Goal: Task Accomplishment & Management: Manage account settings

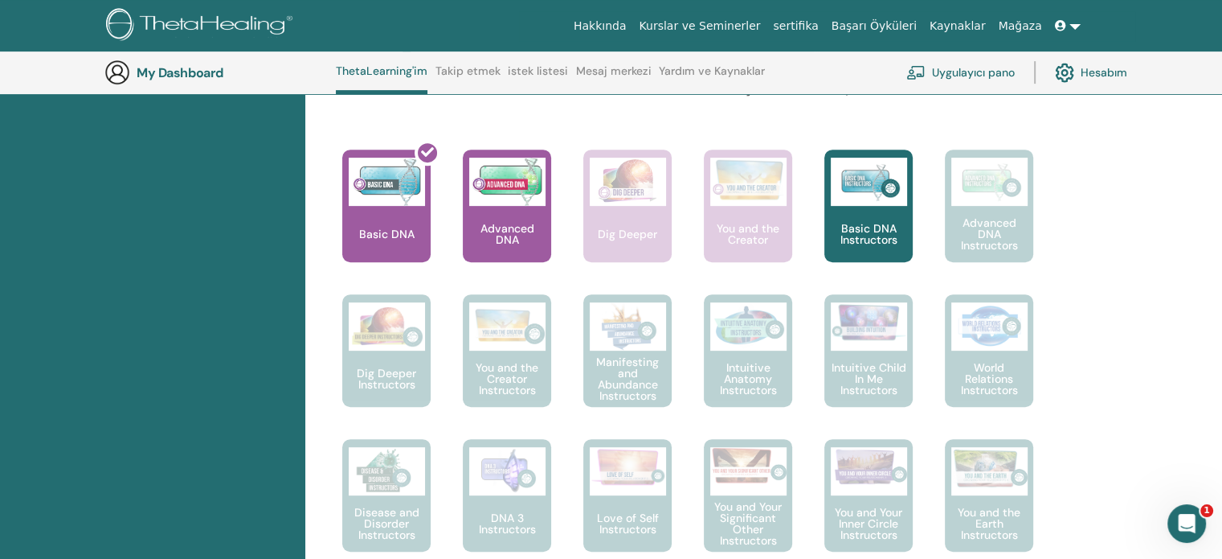
scroll to position [575, 0]
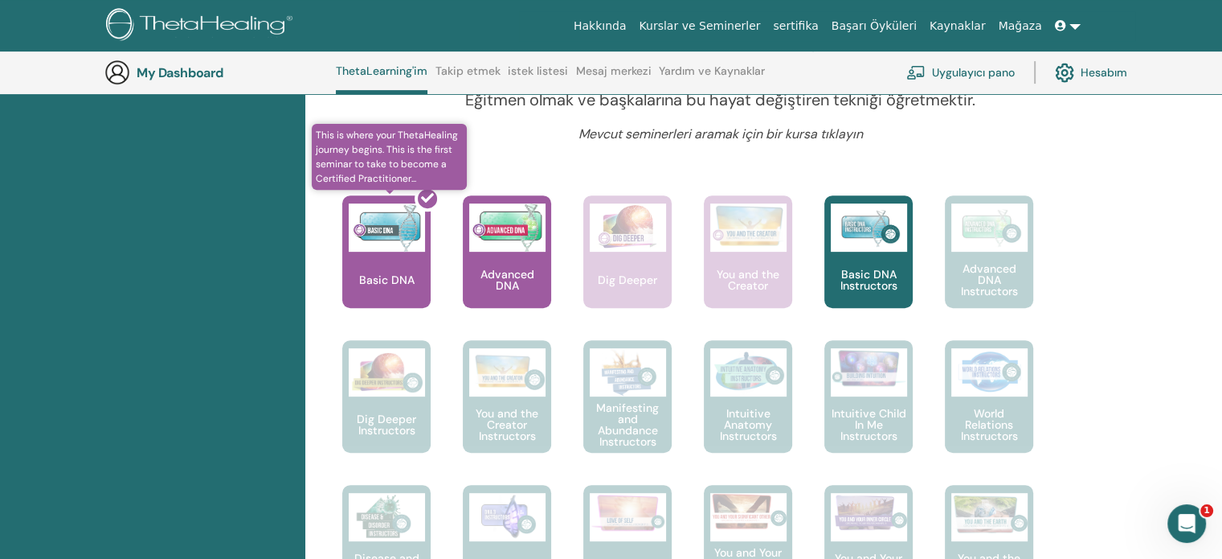
click at [392, 282] on div at bounding box center [396, 258] width 88 height 145
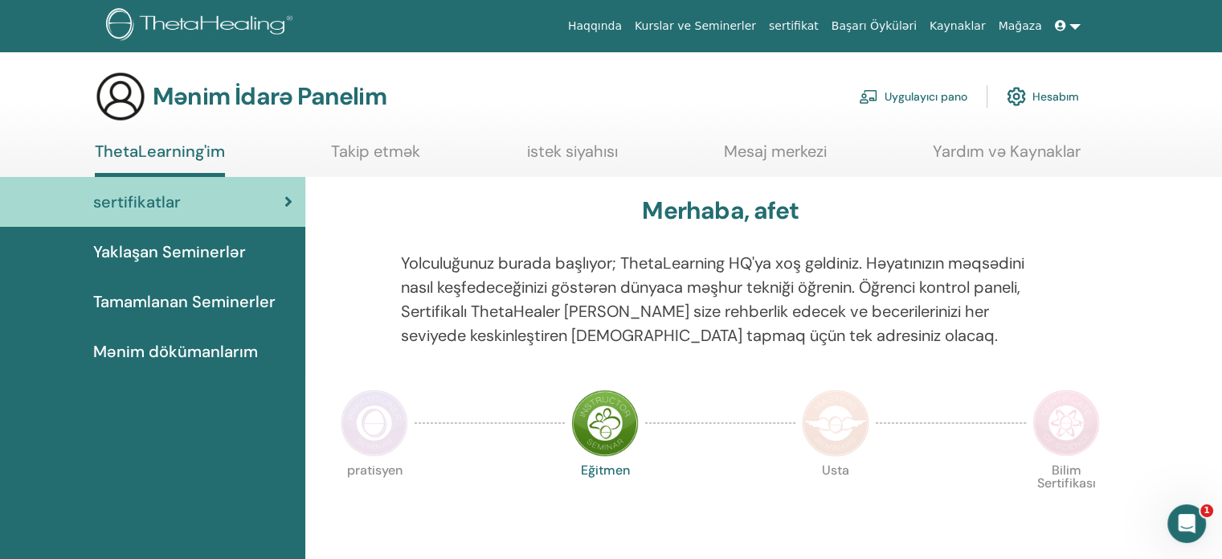
click at [159, 356] on font "Mənim dökümanlarım" at bounding box center [175, 351] width 165 height 21
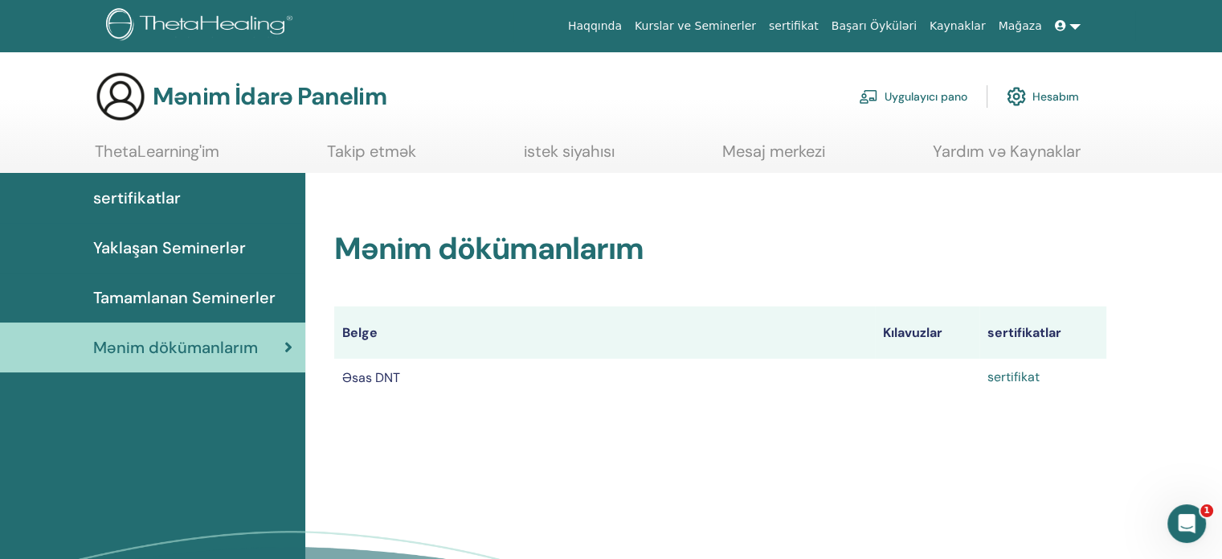
click at [1009, 382] on font "sertifikat" at bounding box center [1014, 376] width 52 height 17
click at [909, 329] on font "Kılavuzlar" at bounding box center [912, 332] width 59 height 17
click at [1082, 24] on link at bounding box center [1068, 26] width 39 height 30
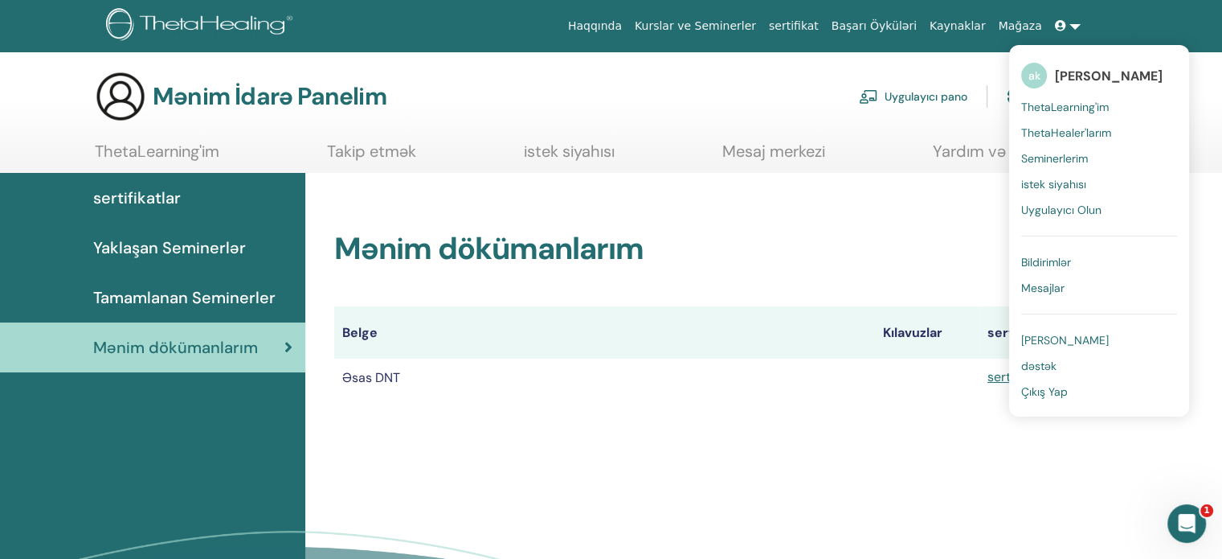
click at [1088, 76] on font "afət Kərimova" at bounding box center [1109, 76] width 108 height 17
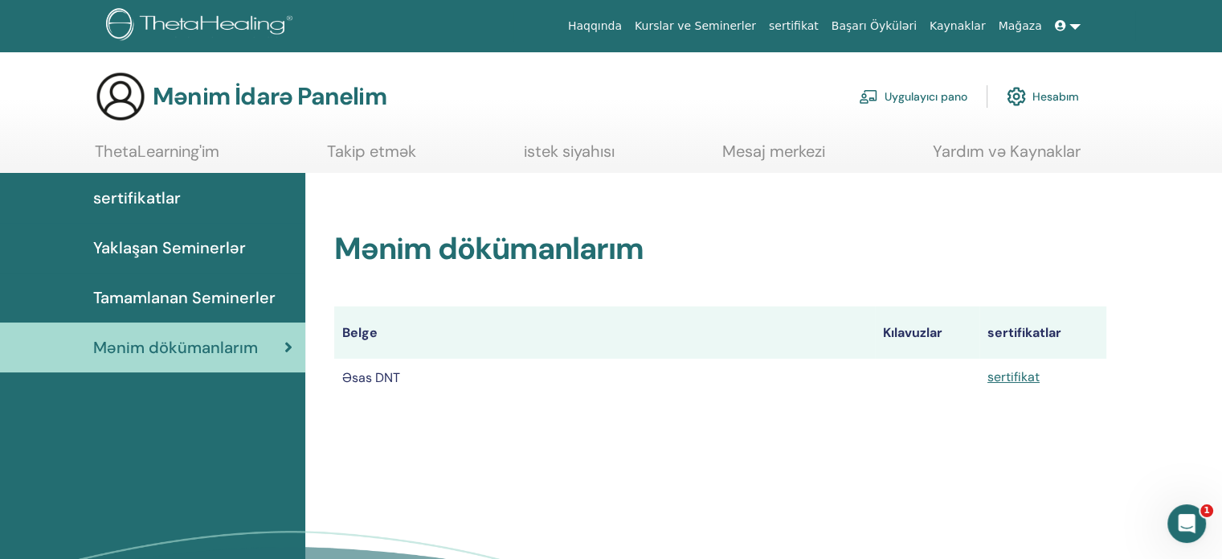
click at [1042, 102] on font "Hesabım" at bounding box center [1056, 97] width 47 height 14
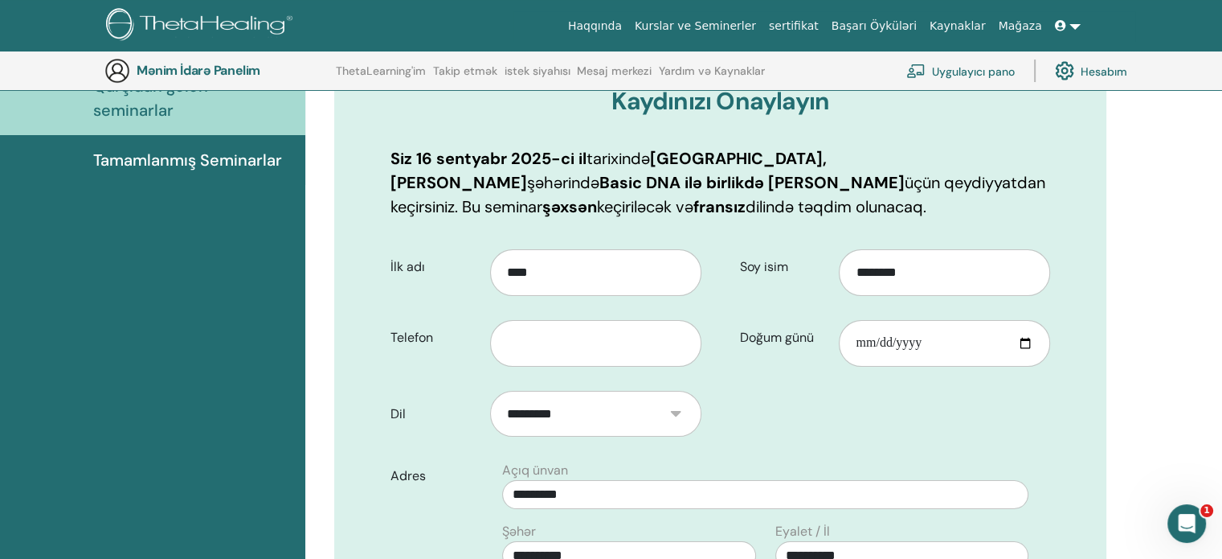
scroll to position [195, 0]
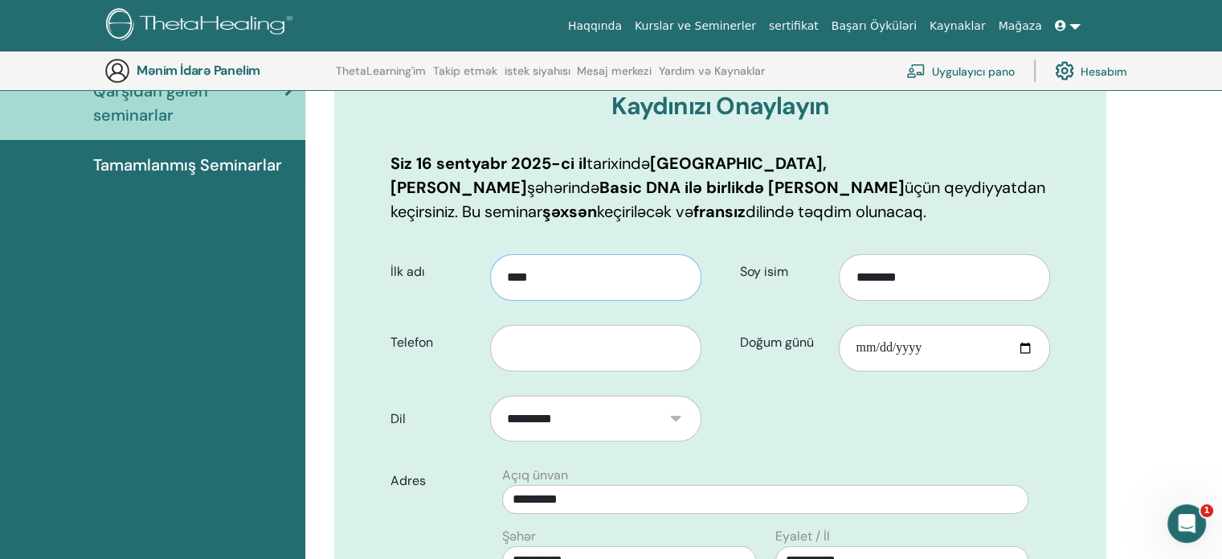
click at [545, 275] on input "****" at bounding box center [595, 277] width 211 height 47
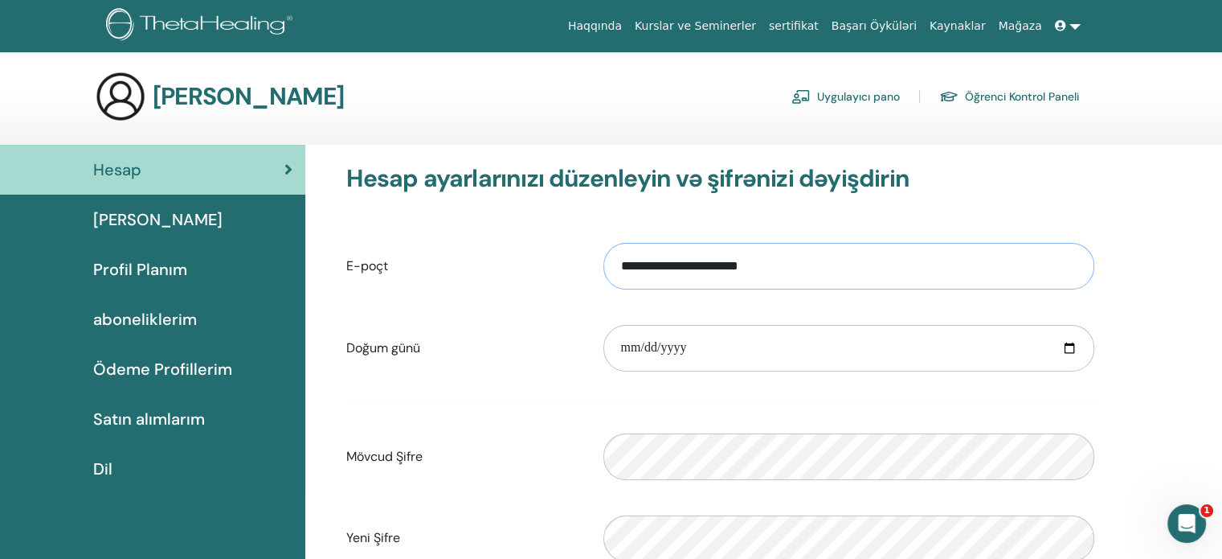
click at [620, 268] on input "**********" at bounding box center [849, 266] width 491 height 47
click at [628, 267] on input "**********" at bounding box center [849, 266] width 491 height 47
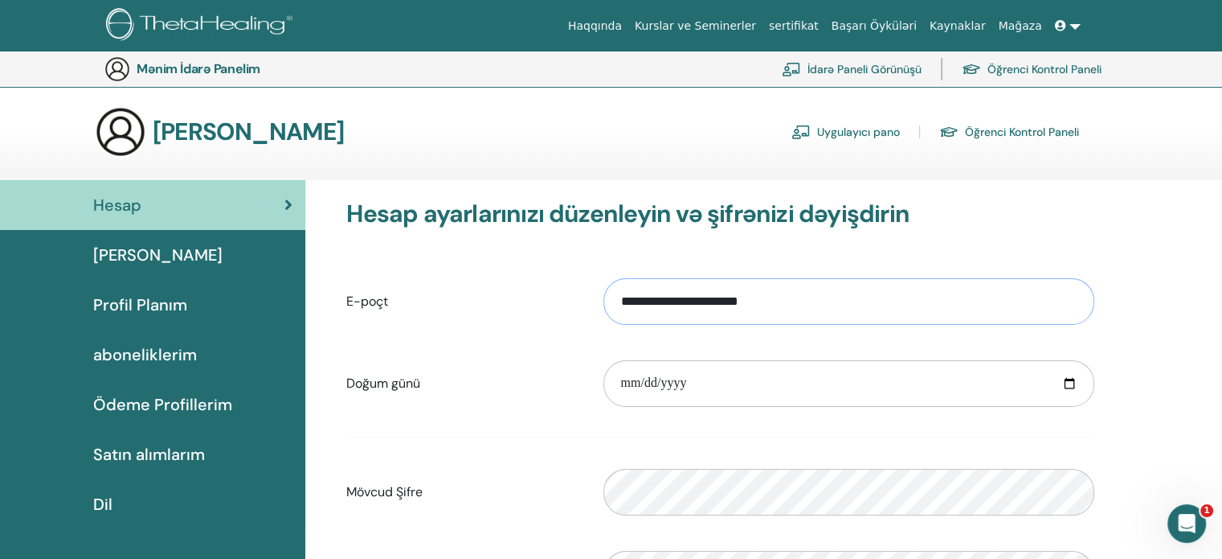
scroll to position [524, 0]
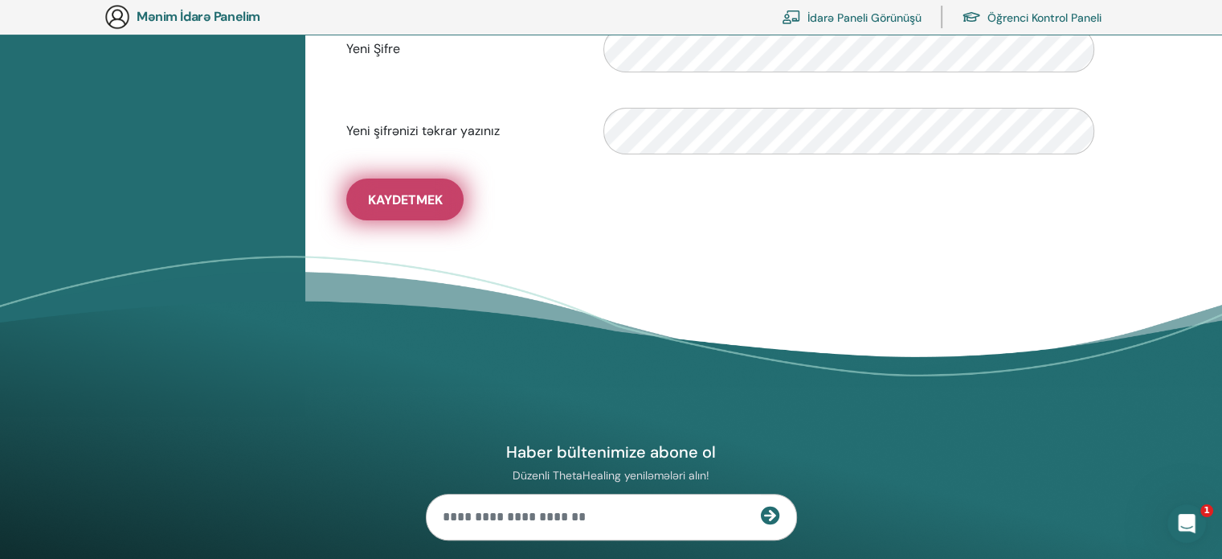
type input "**********"
click at [350, 202] on button "Kaydetmek" at bounding box center [404, 199] width 117 height 42
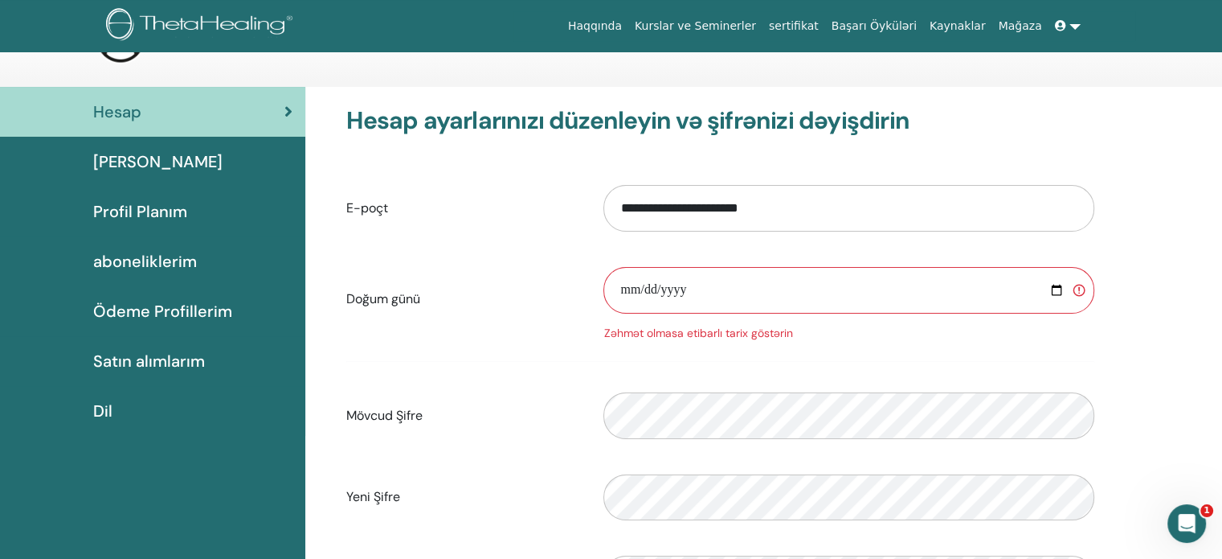
scroll to position [59, 0]
click at [635, 277] on input "date" at bounding box center [849, 288] width 491 height 47
type input "**********"
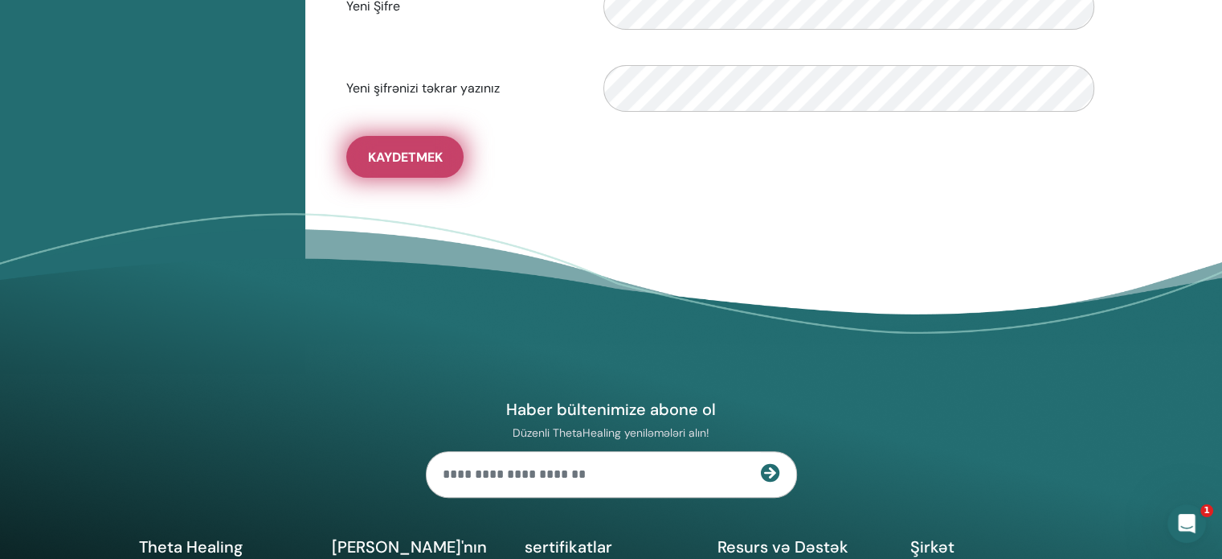
click at [393, 154] on font "Kaydetmek" at bounding box center [405, 157] width 75 height 17
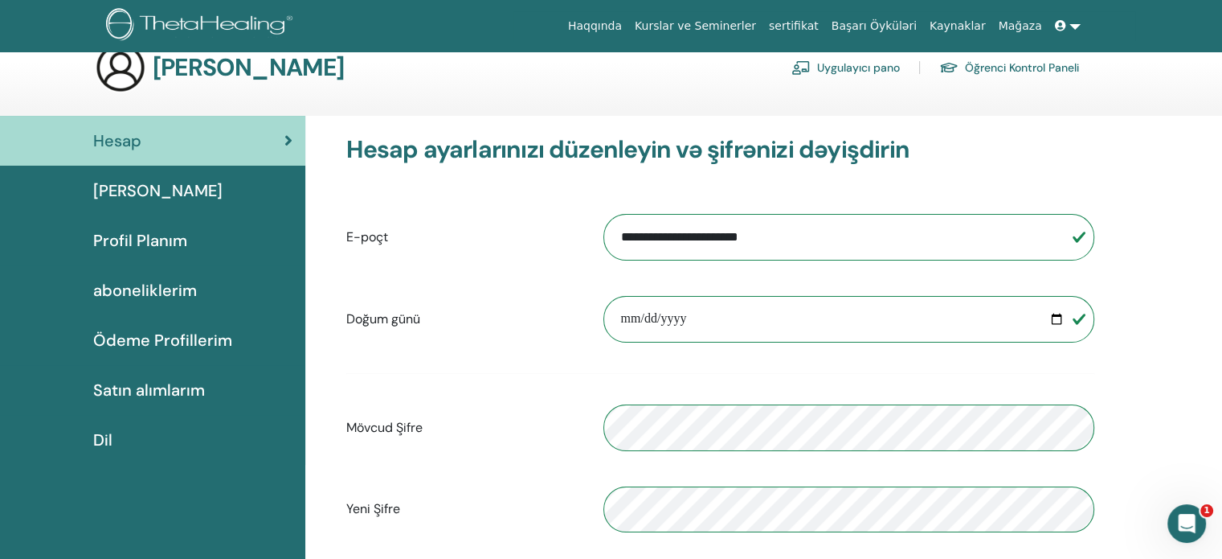
scroll to position [0, 0]
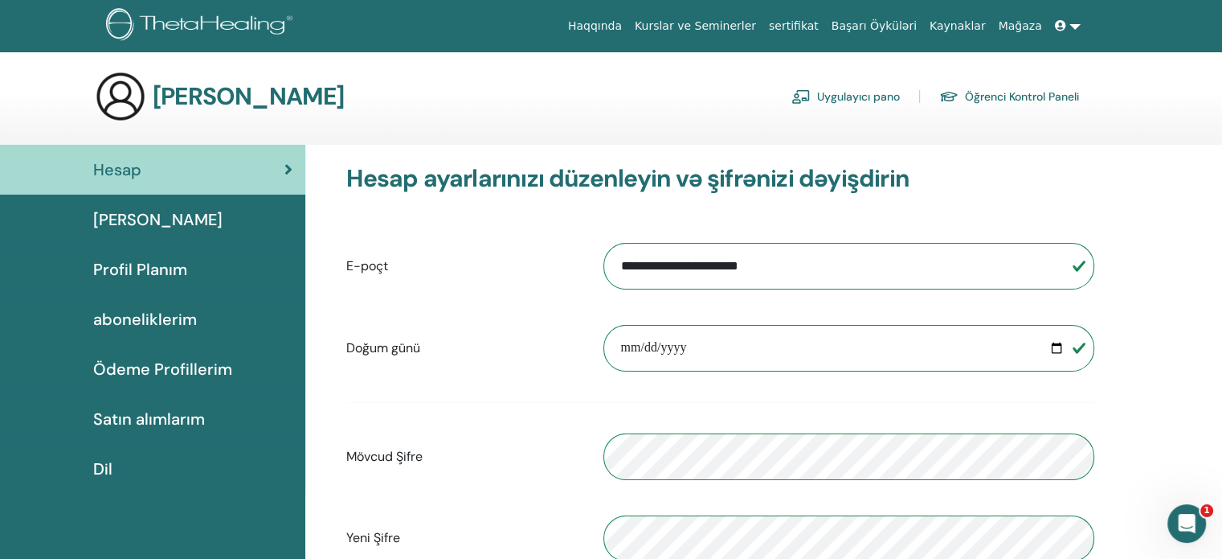
click at [1074, 25] on link at bounding box center [1068, 26] width 39 height 30
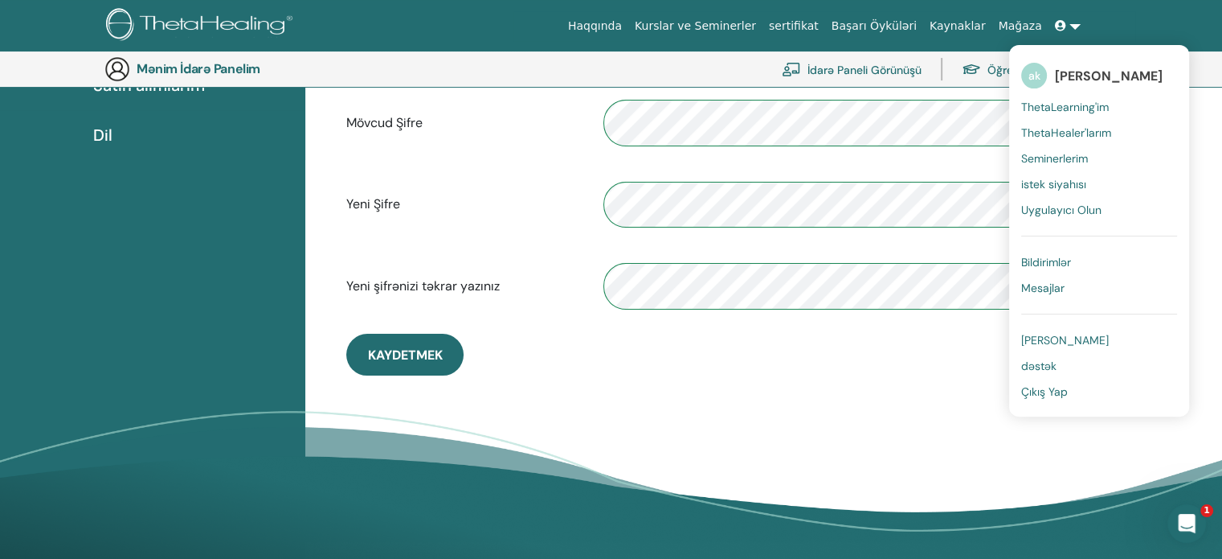
scroll to position [357, 0]
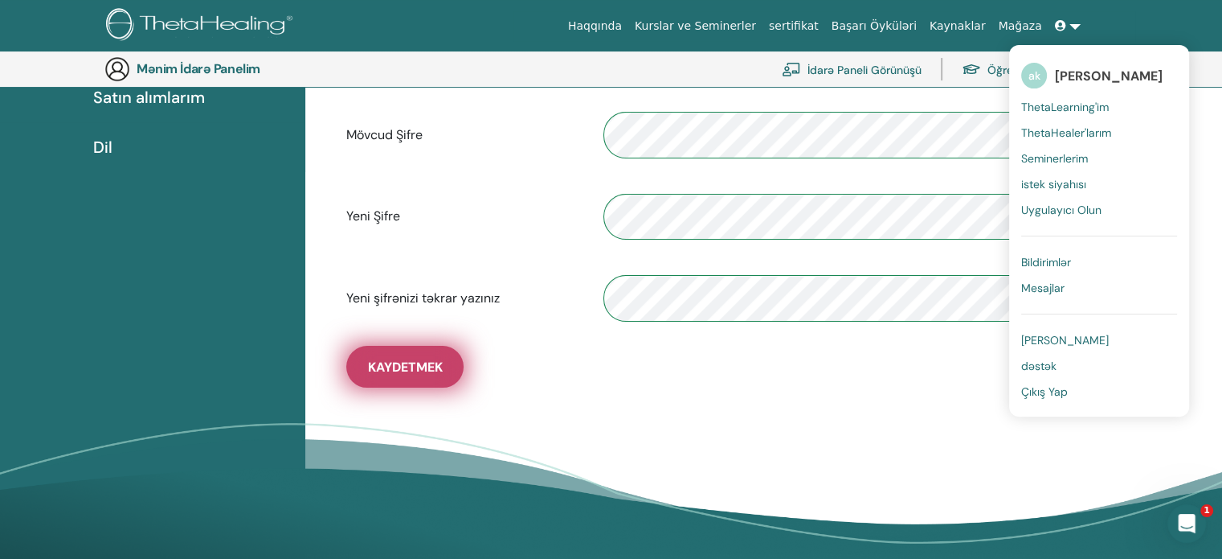
click at [389, 362] on font "Kaydetmek" at bounding box center [405, 366] width 75 height 17
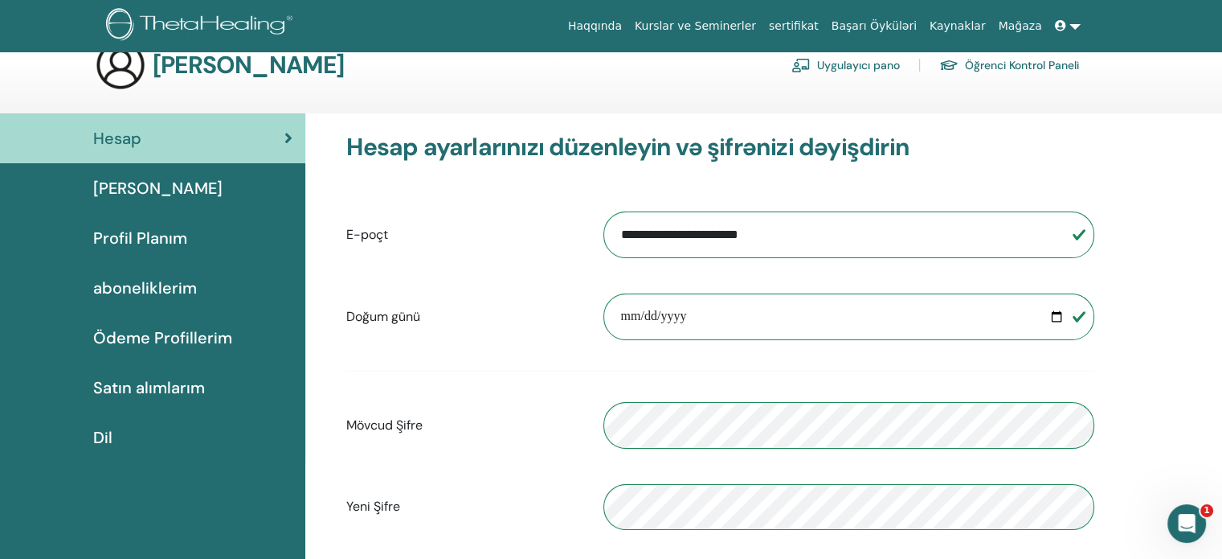
scroll to position [20, 0]
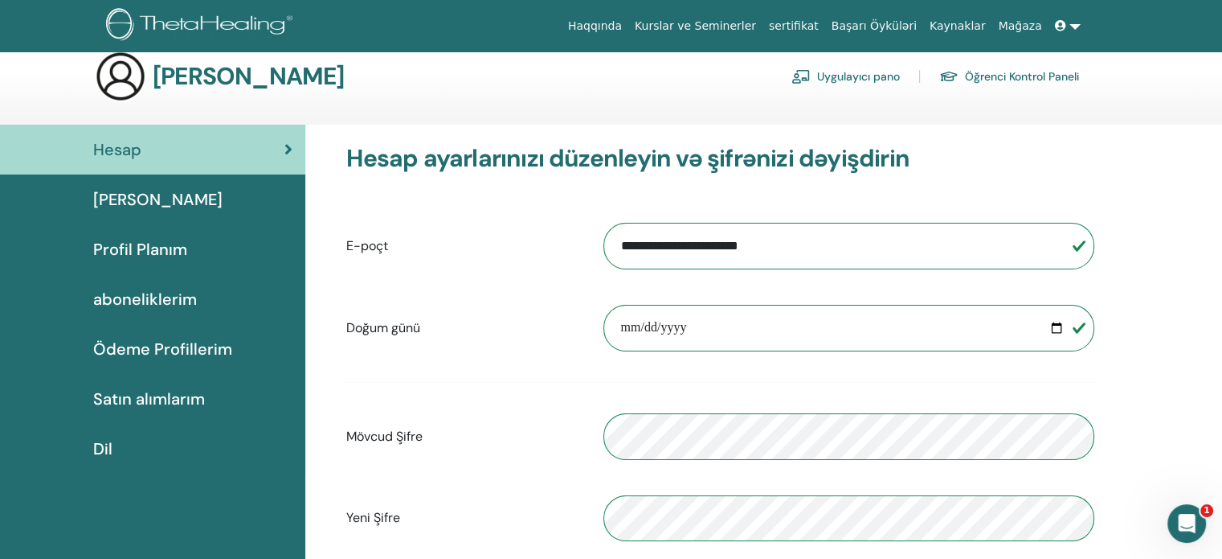
click at [1065, 25] on icon at bounding box center [1060, 25] width 11 height 11
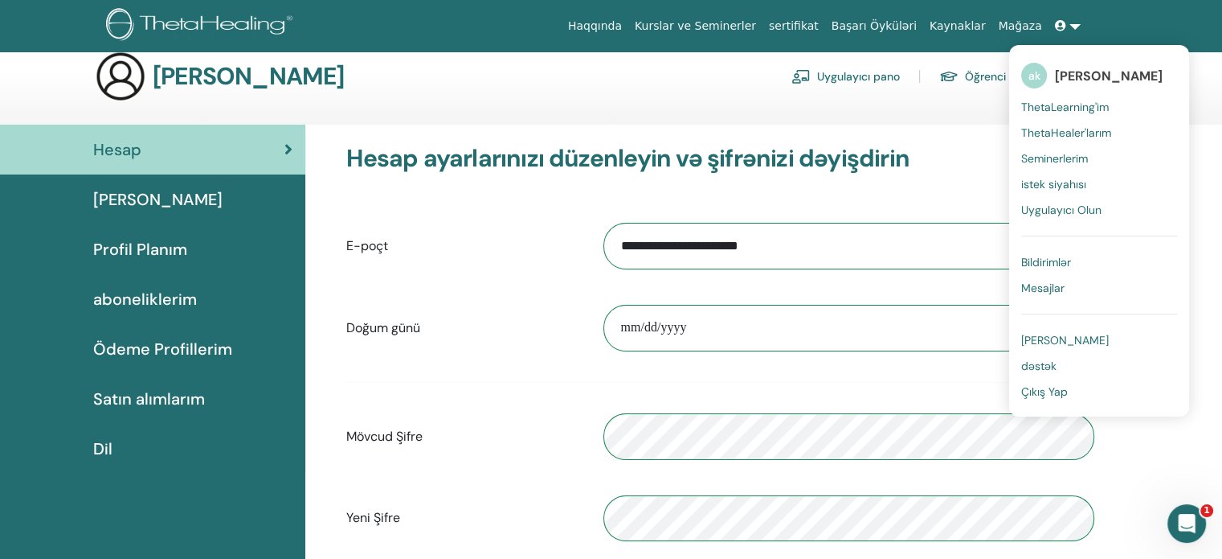
click at [1064, 79] on font "[PERSON_NAME]" at bounding box center [1109, 76] width 108 height 17
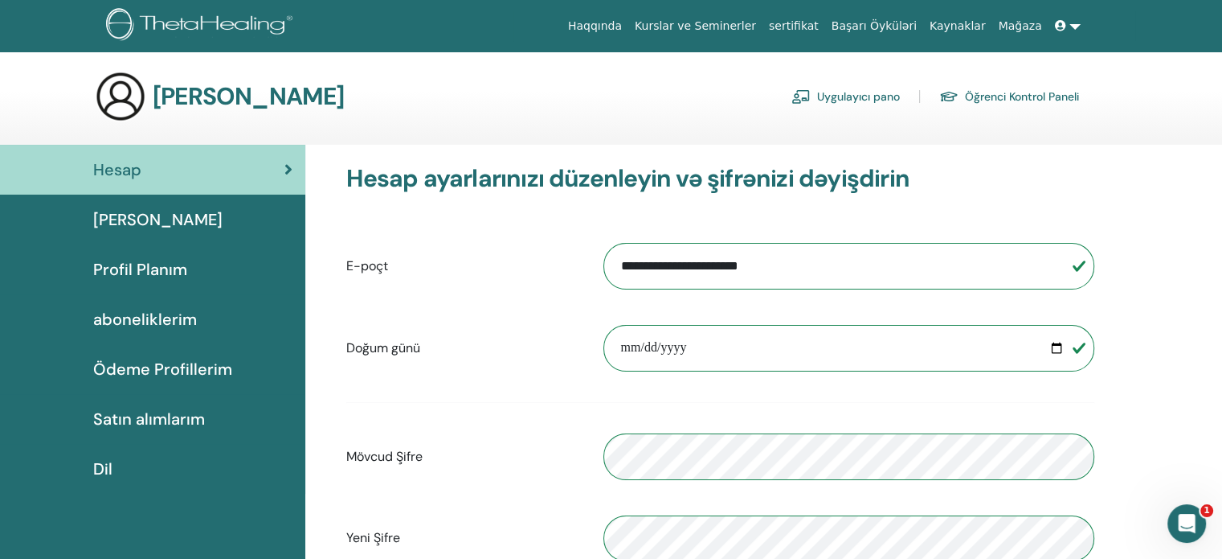
click at [1065, 23] on icon at bounding box center [1060, 25] width 11 height 11
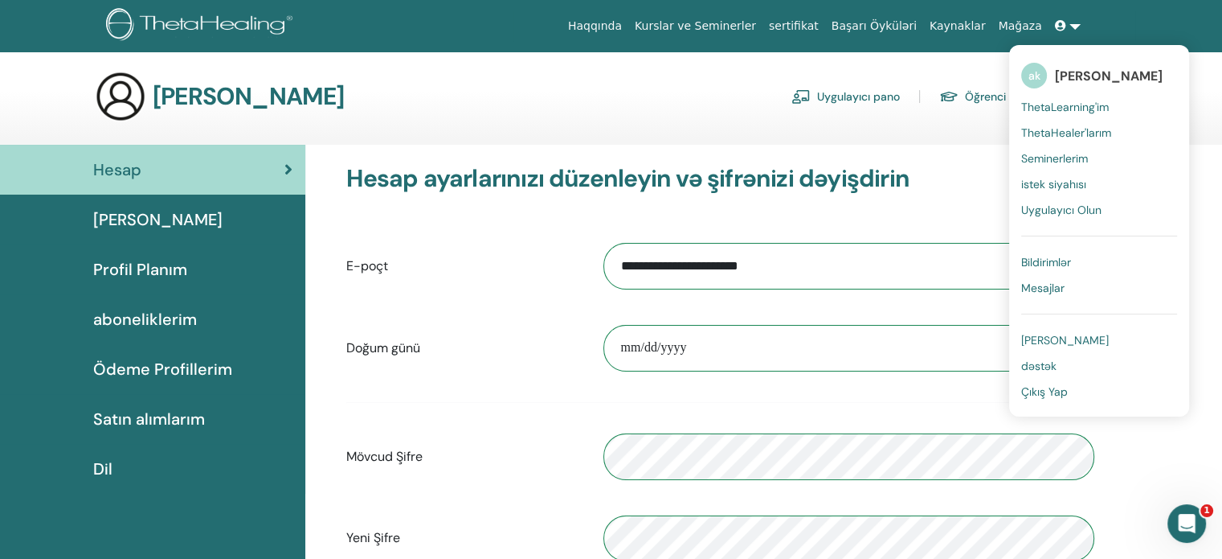
click at [1037, 72] on font "ak" at bounding box center [1035, 75] width 12 height 14
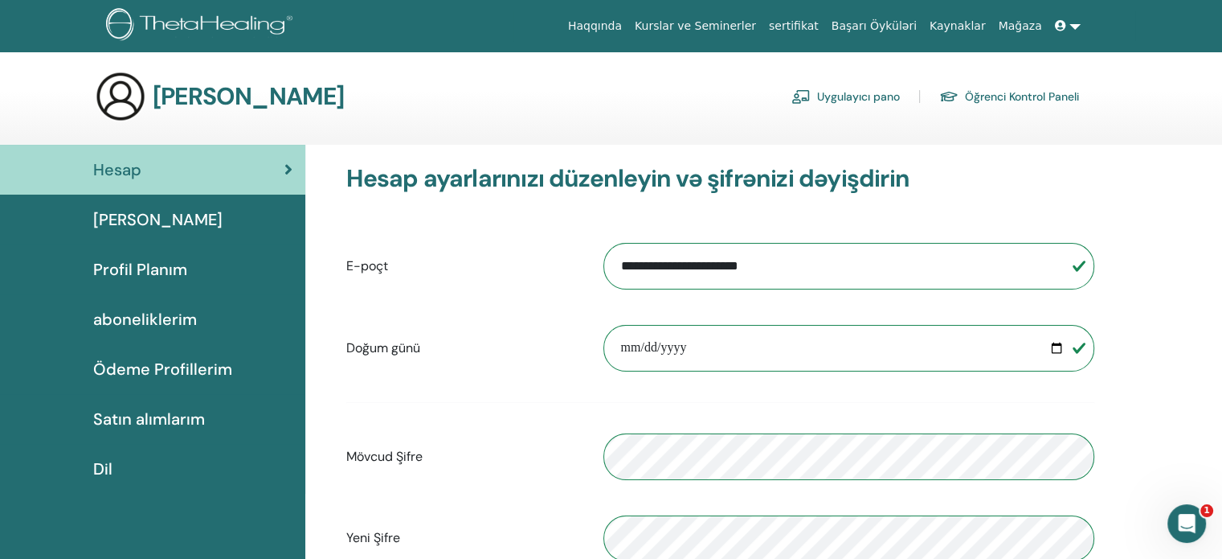
click at [622, 28] on font "Haqqında" at bounding box center [595, 25] width 54 height 13
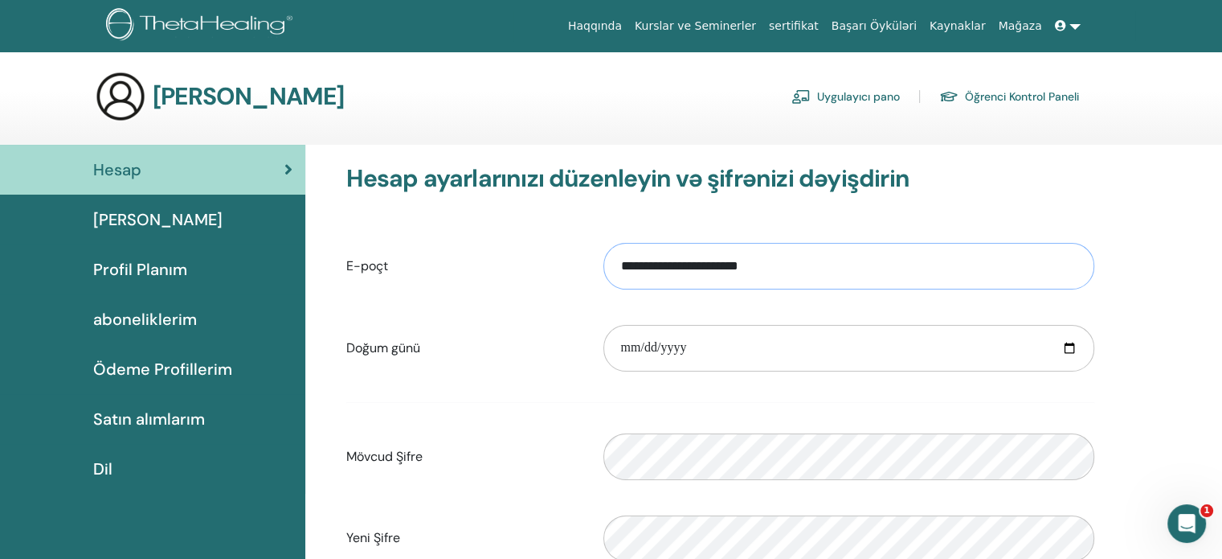
click at [627, 265] on input "**********" at bounding box center [849, 266] width 491 height 47
click at [650, 266] on input "**********" at bounding box center [849, 266] width 491 height 47
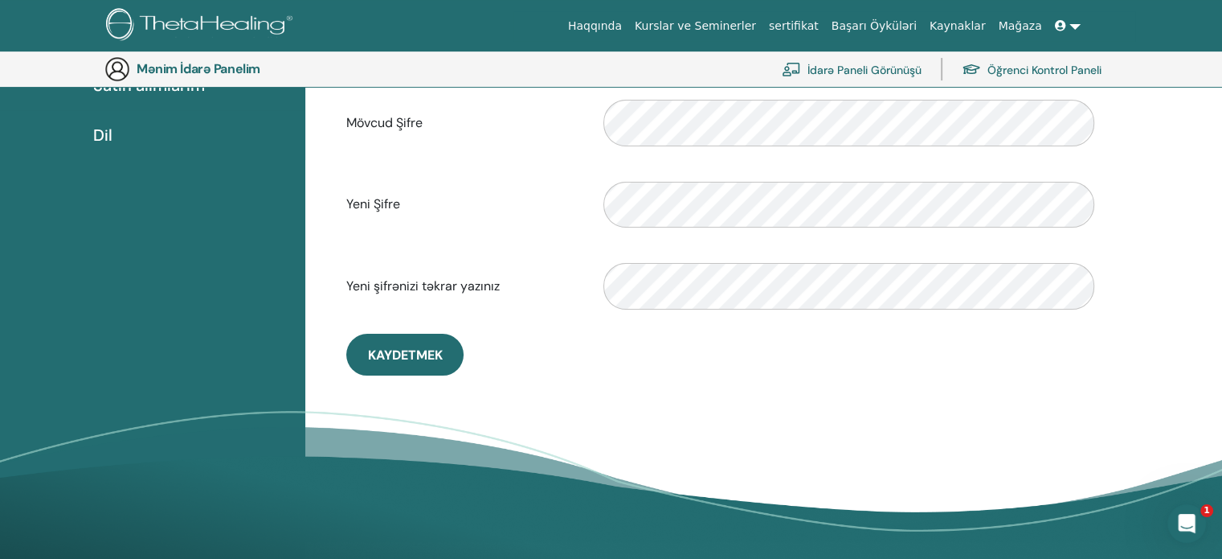
scroll to position [469, 0]
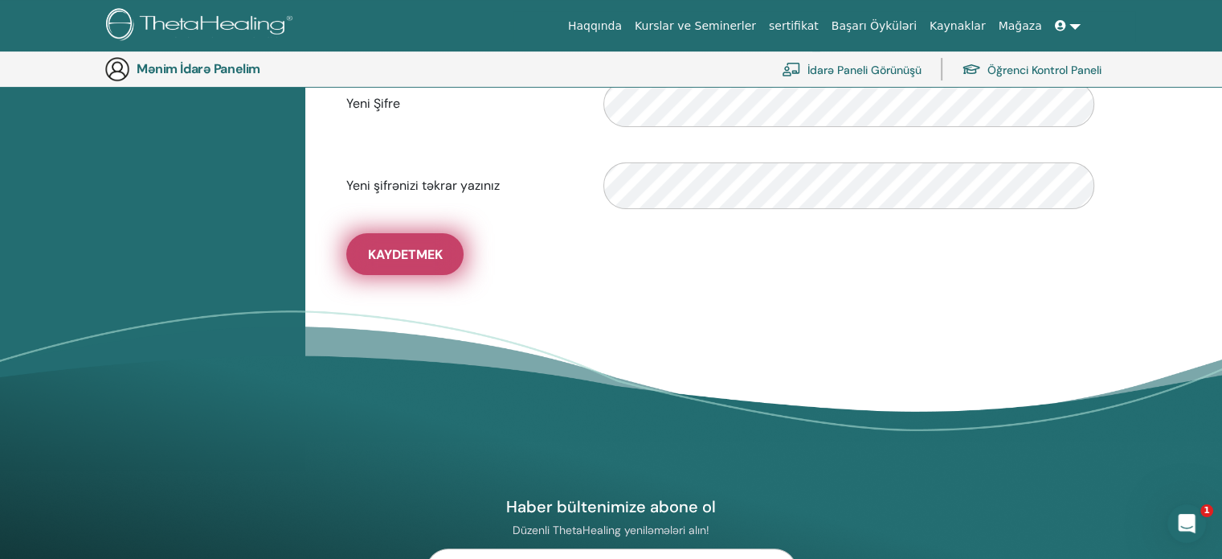
type input "**********"
click at [398, 246] on font "Kaydetmek" at bounding box center [405, 254] width 75 height 17
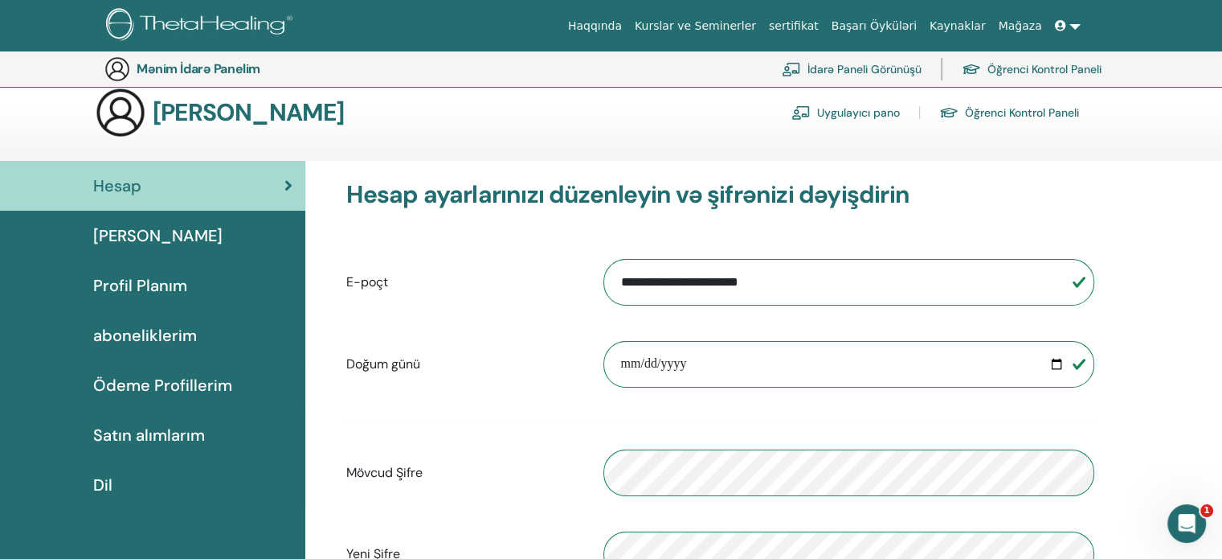
scroll to position [0, 0]
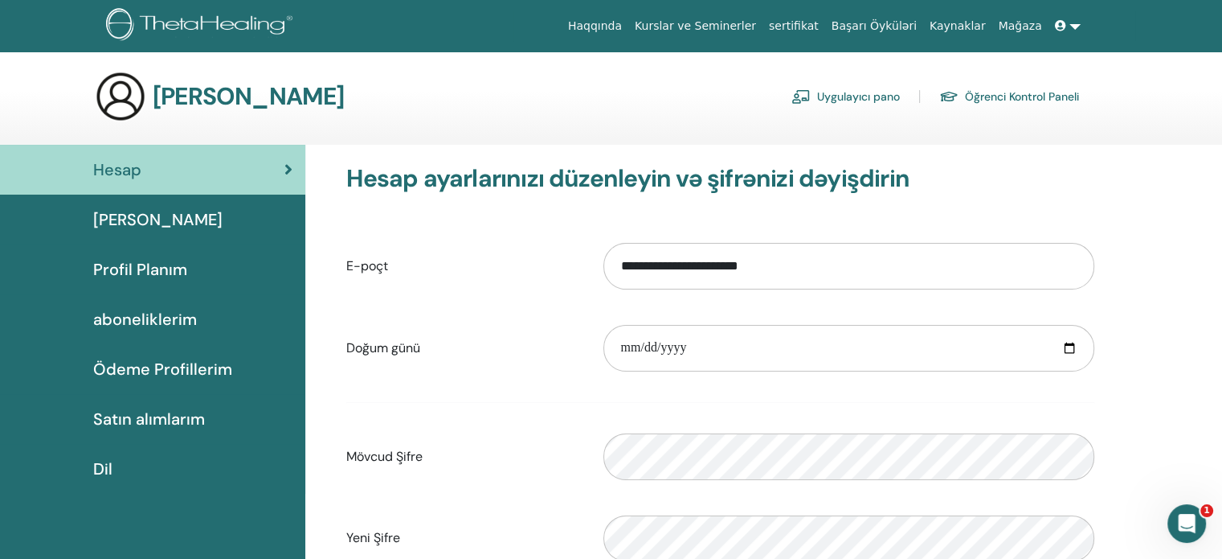
click at [875, 93] on font "Uygulayıcı pano" at bounding box center [858, 97] width 83 height 14
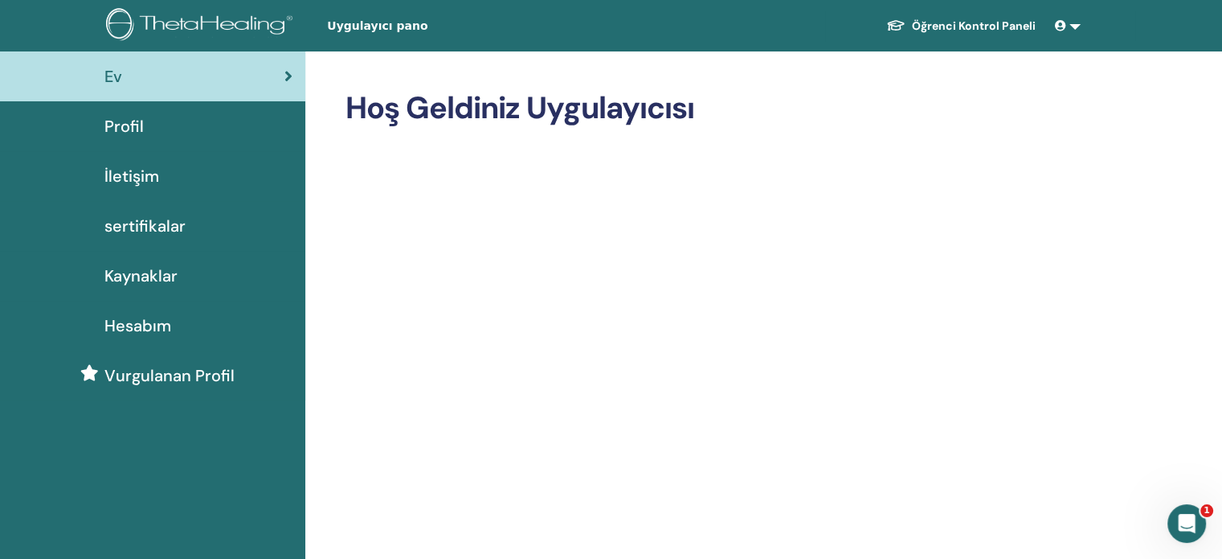
click at [1075, 26] on link at bounding box center [1068, 26] width 39 height 30
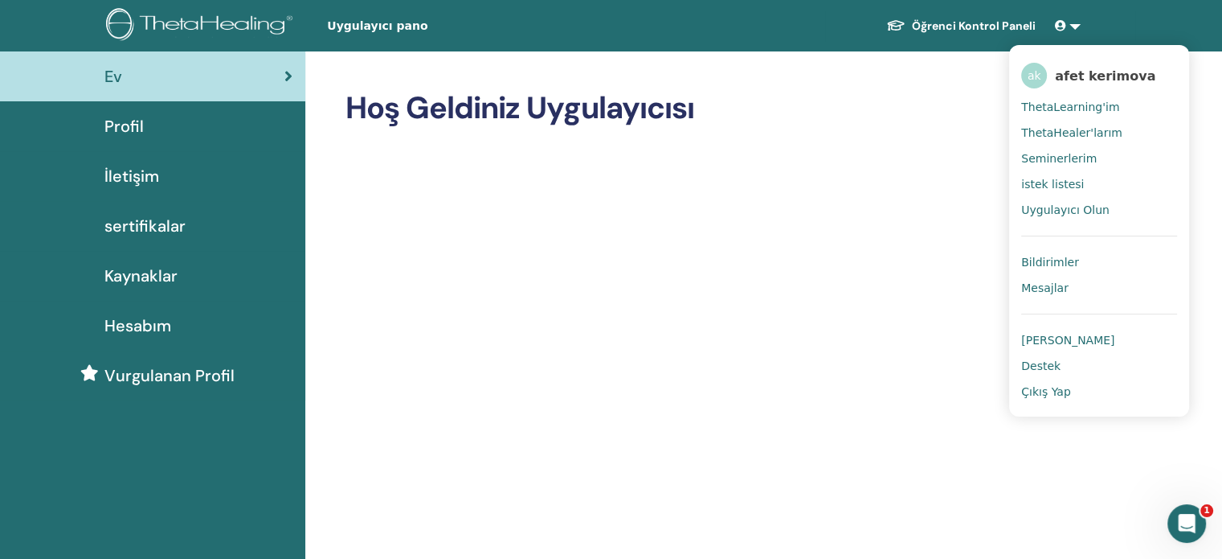
click at [1058, 370] on span "Destek" at bounding box center [1040, 365] width 39 height 14
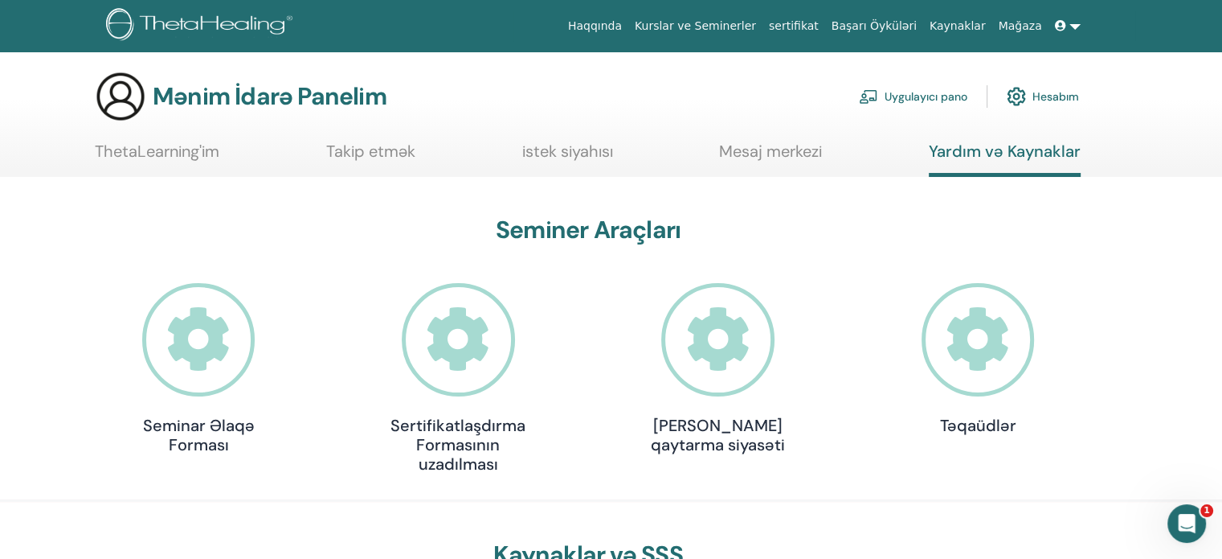
click at [1179, 515] on icon "Открыть службу сообщений İnterkom" at bounding box center [1187, 523] width 27 height 27
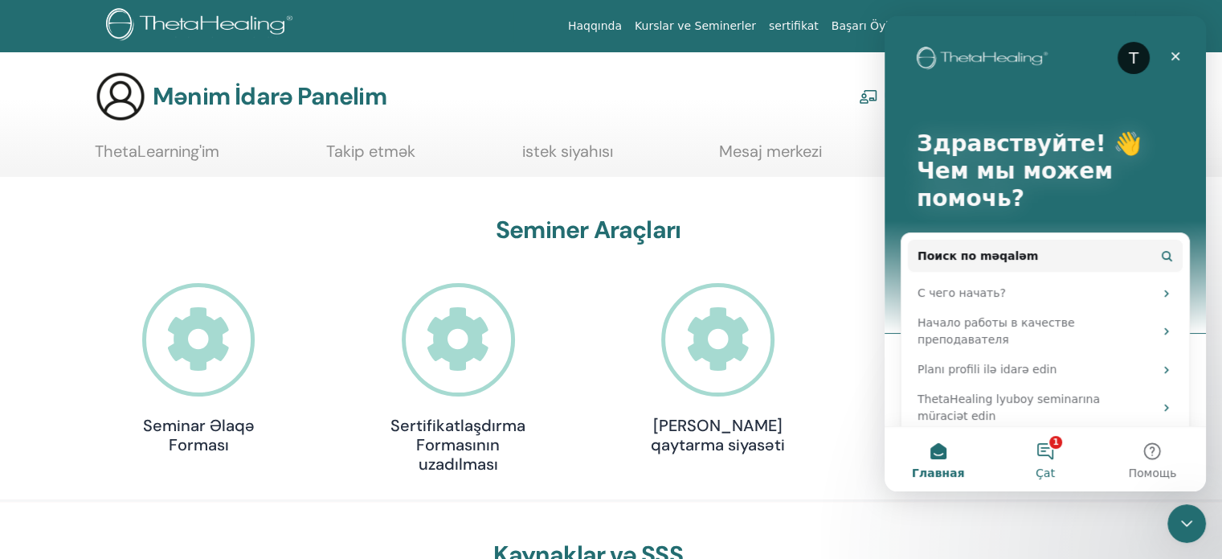
click at [1051, 456] on button "1 Çat" at bounding box center [1045, 459] width 107 height 64
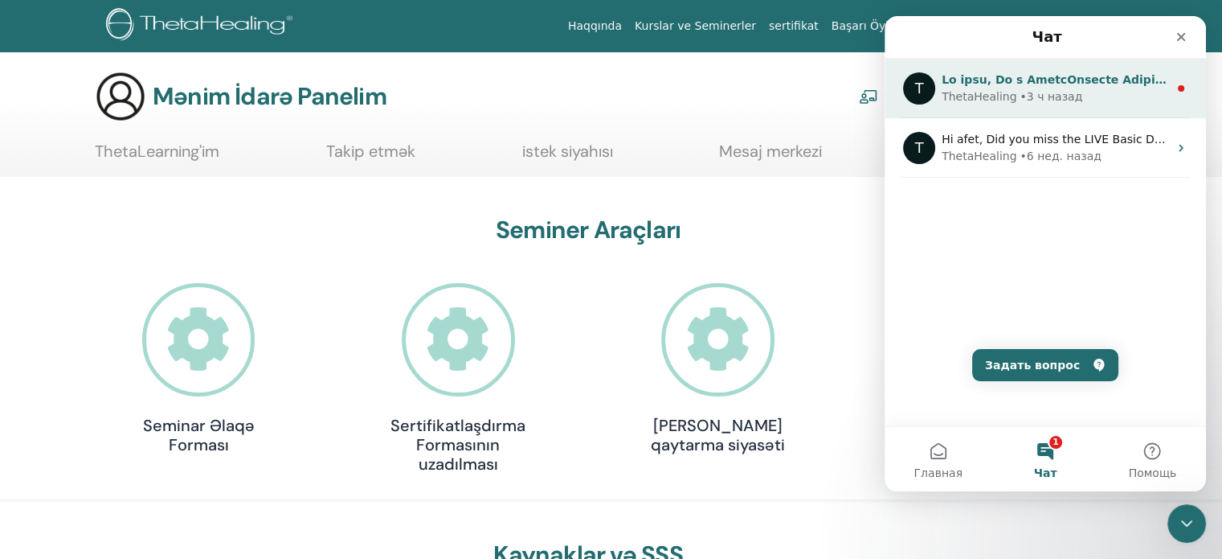
click at [1042, 88] on div "• 3 ч назад" at bounding box center [1051, 96] width 63 height 17
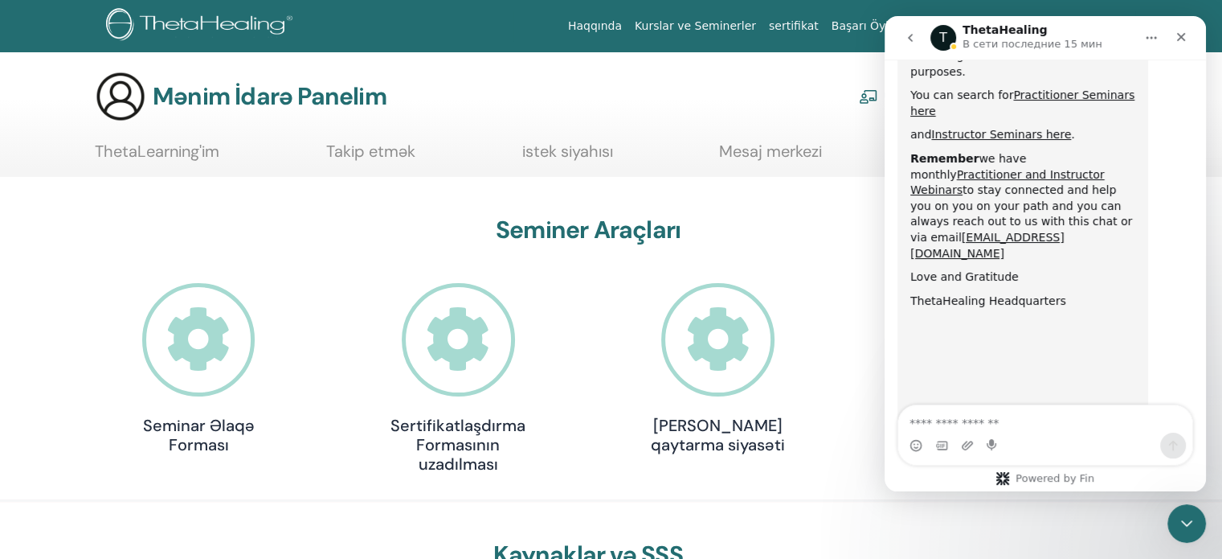
scroll to position [854, 0]
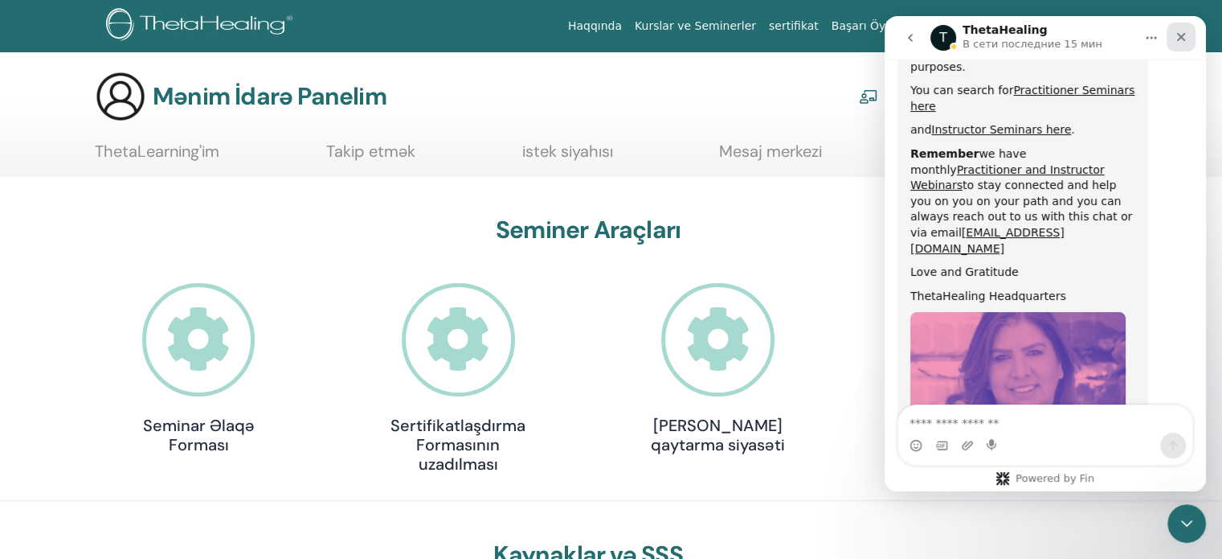
click at [1186, 29] on div "Закрыть" at bounding box center [1181, 37] width 29 height 29
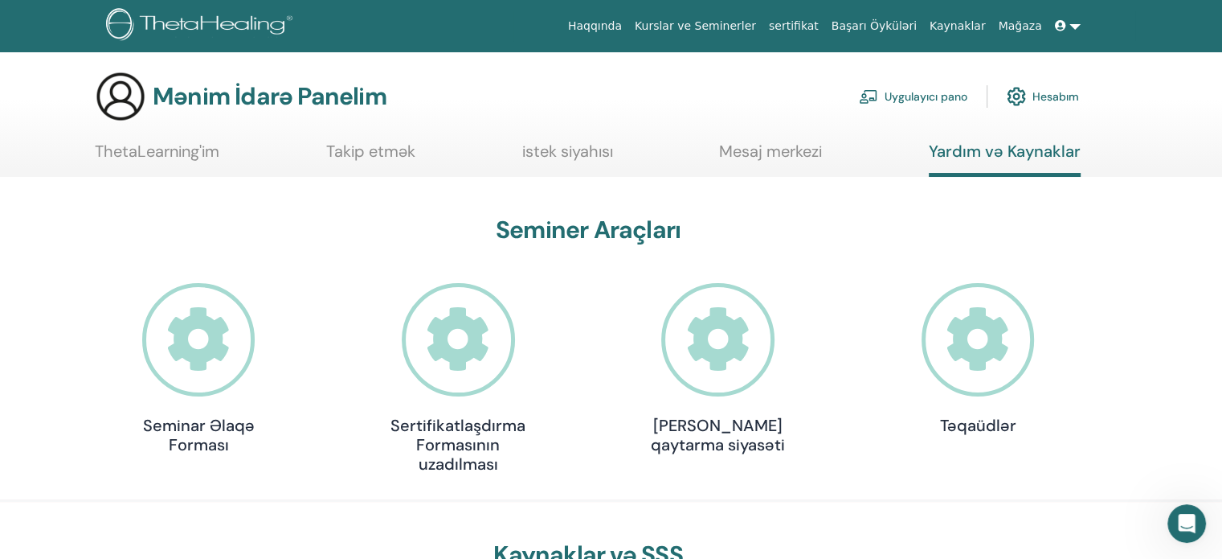
scroll to position [949, 0]
click at [1071, 23] on link at bounding box center [1068, 26] width 39 height 30
